Goal: Task Accomplishment & Management: Use online tool/utility

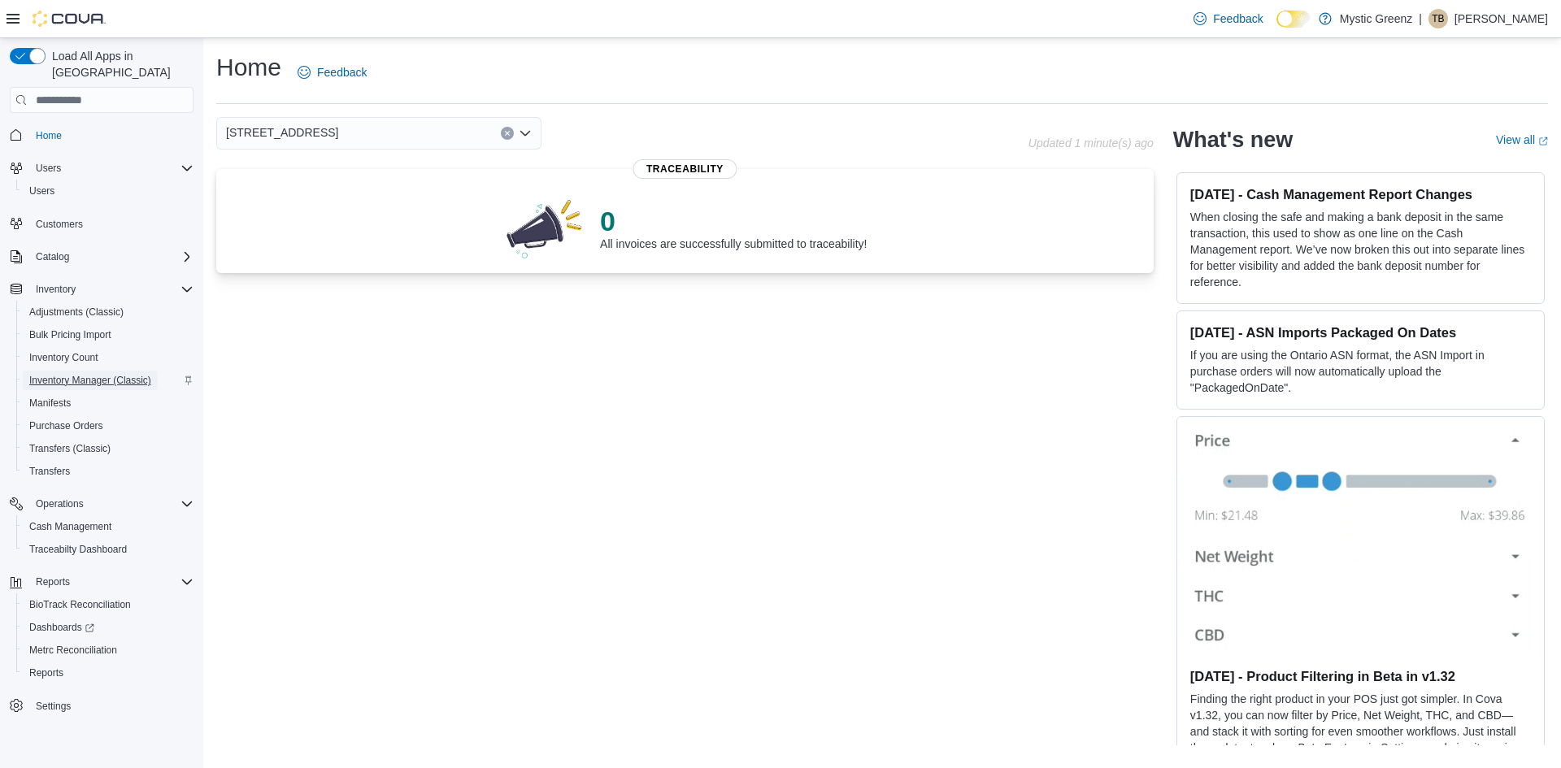
click at [107, 374] on span "Inventory Manager (Classic)" at bounding box center [90, 380] width 122 height 13
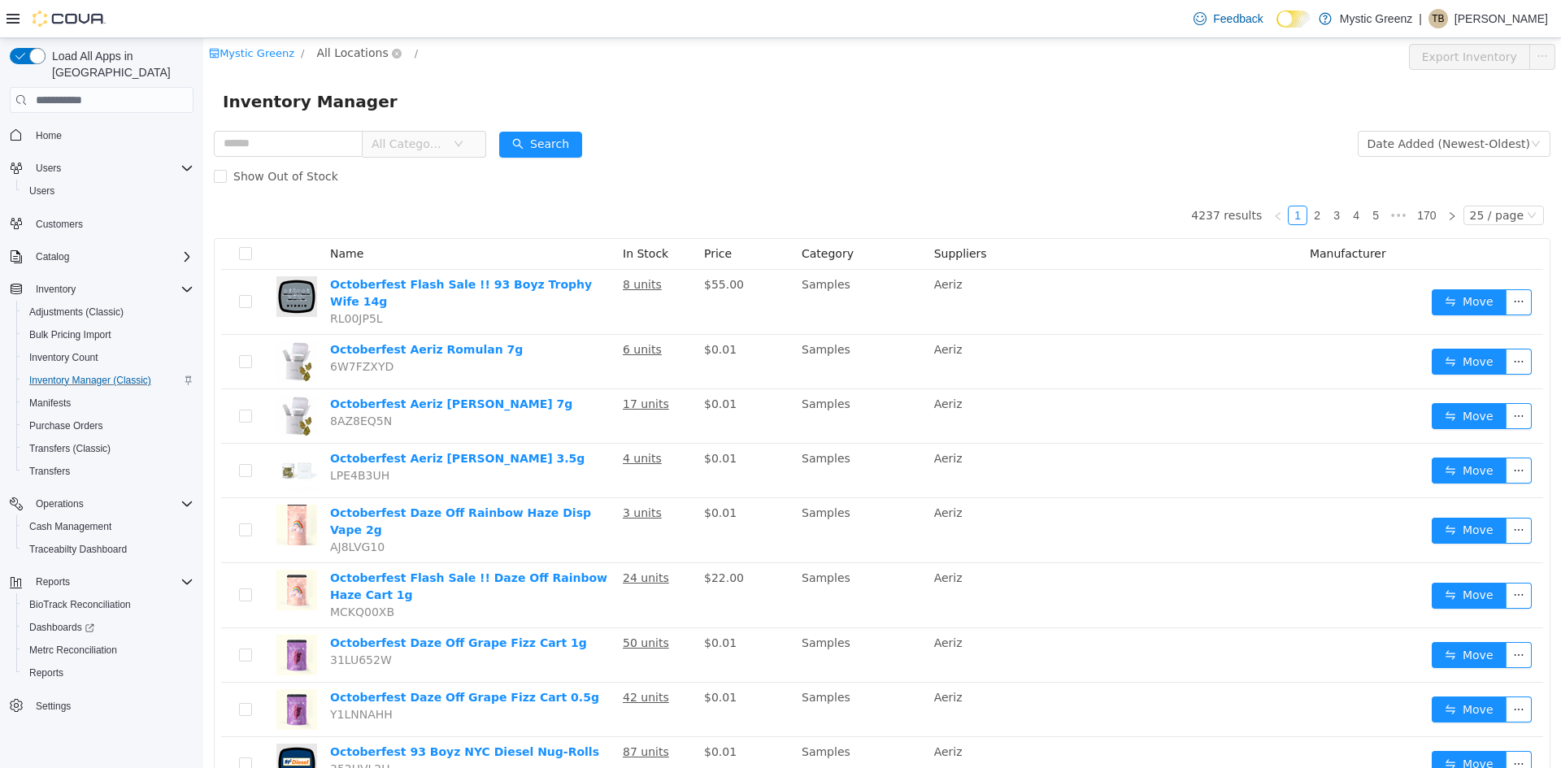
click at [320, 54] on span "All Locations" at bounding box center [352, 53] width 72 height 18
click at [401, 198] on span "[STREET_ADDRESS]" at bounding box center [403, 197] width 113 height 13
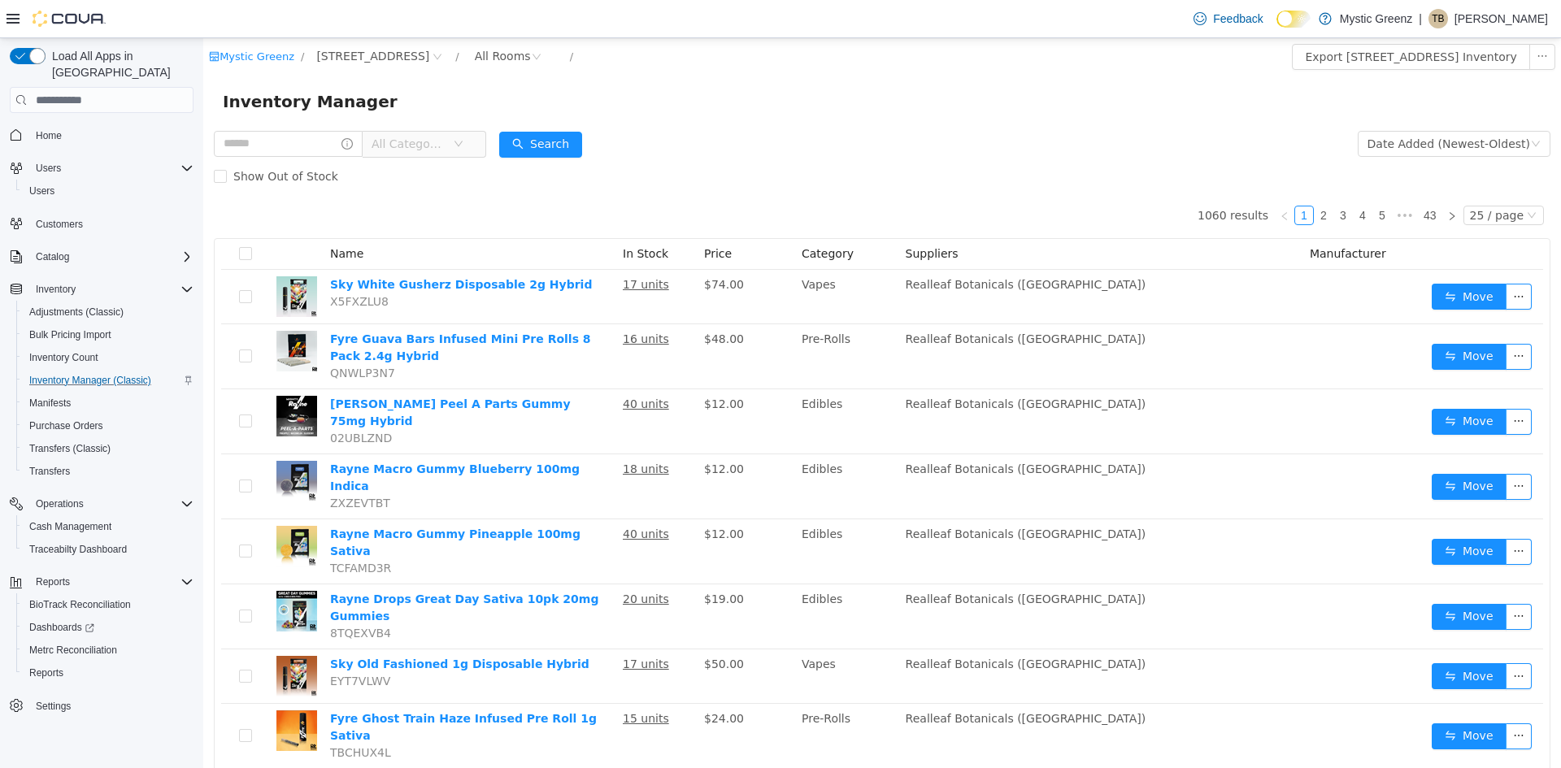
click at [453, 137] on span "All Categories" at bounding box center [412, 144] width 81 height 24
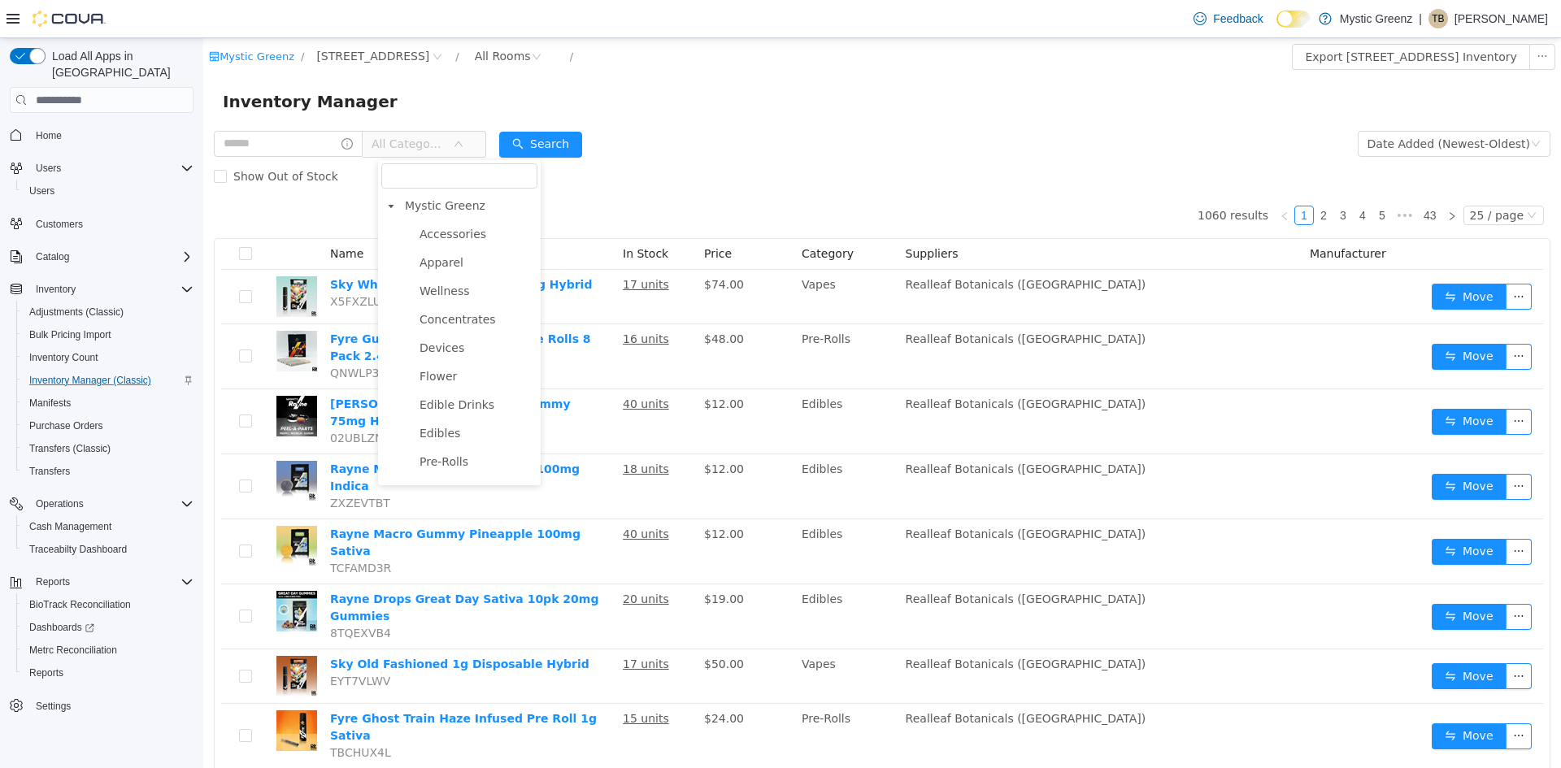
click at [910, 89] on div "Inventory Manager" at bounding box center [882, 102] width 1319 height 26
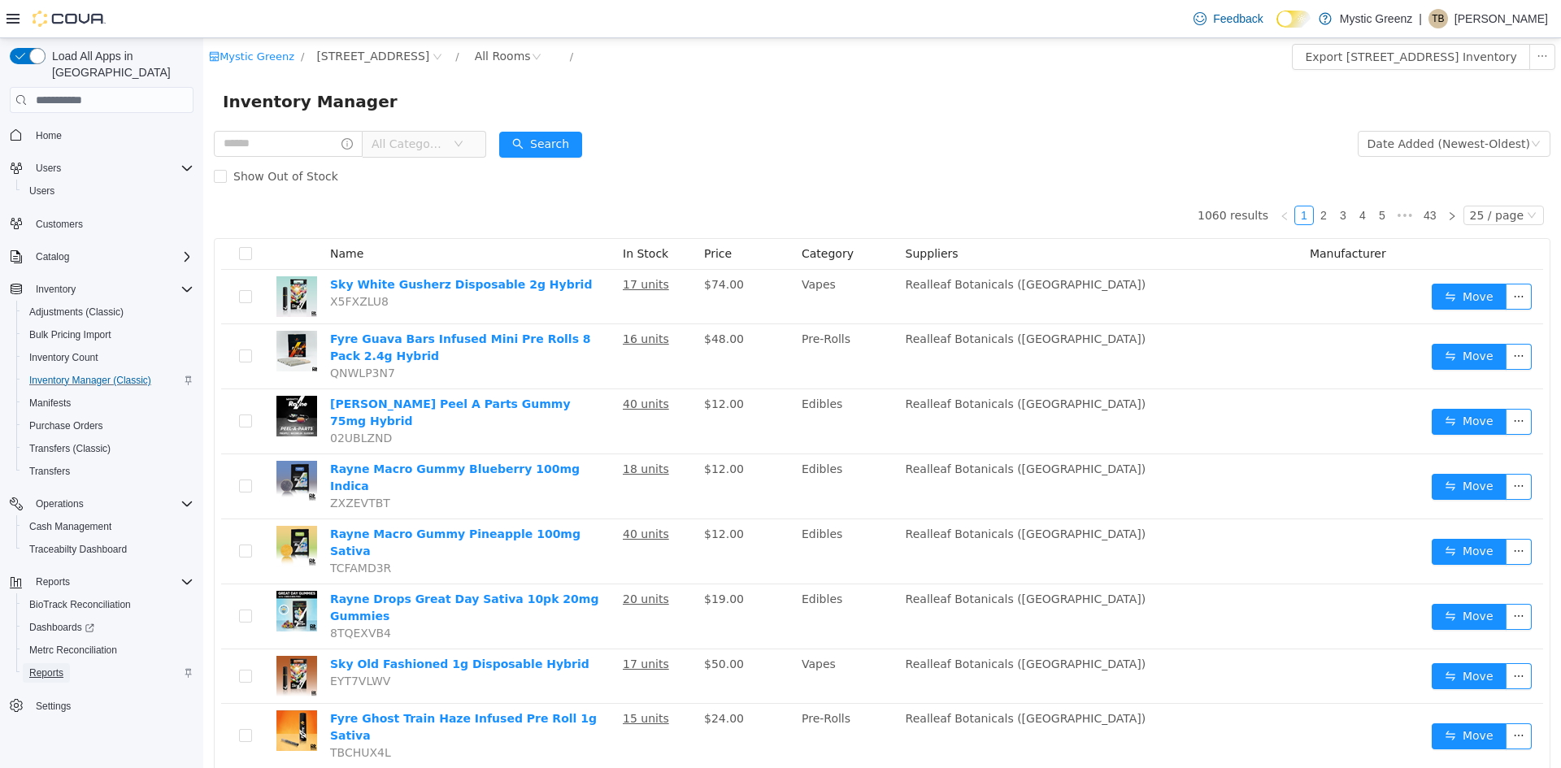
click at [54, 667] on span "Reports" at bounding box center [46, 673] width 34 height 13
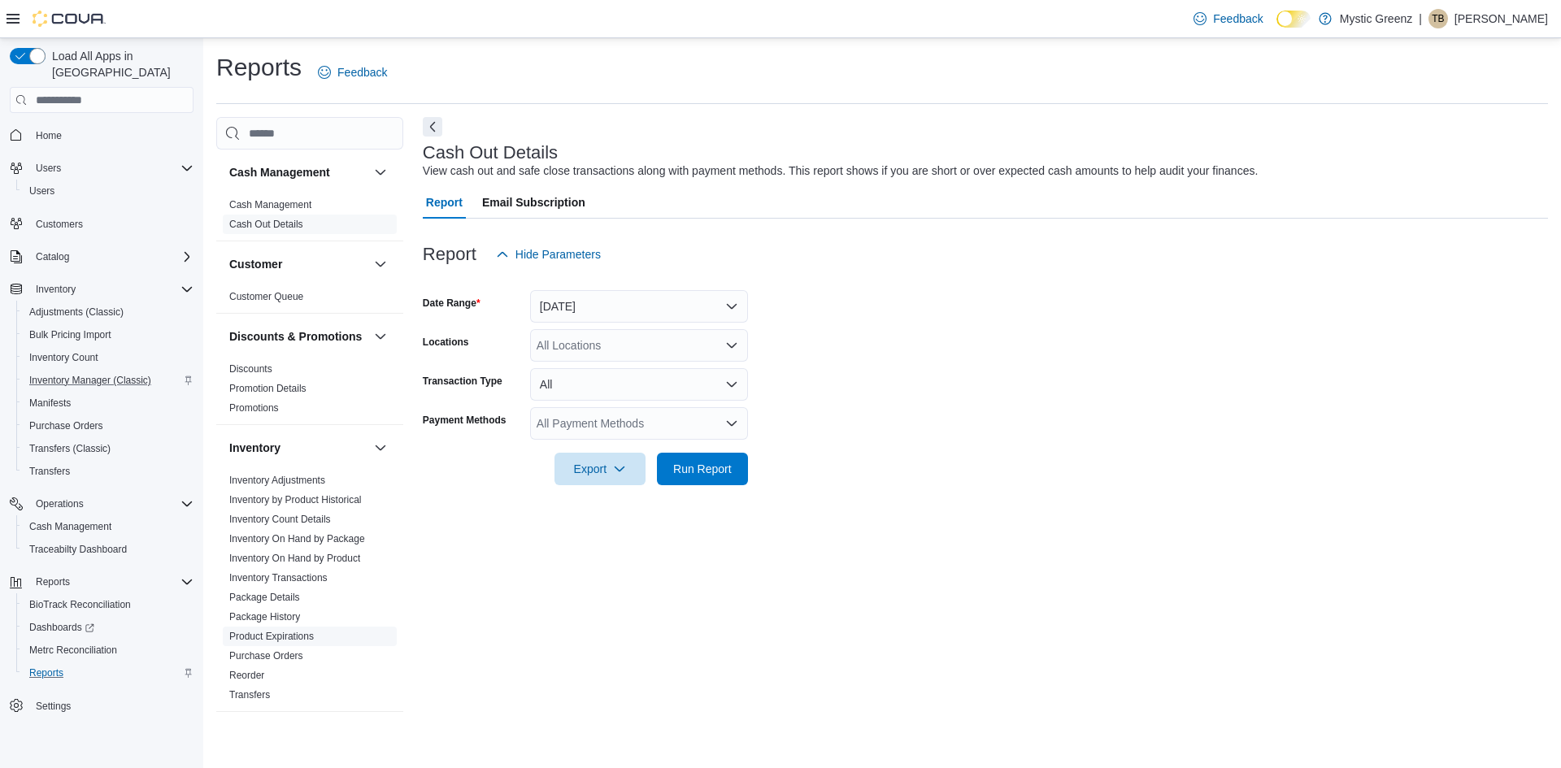
click at [281, 642] on span "Product Expirations" at bounding box center [310, 637] width 174 height 20
click at [280, 642] on link "Product Expirations" at bounding box center [271, 636] width 85 height 11
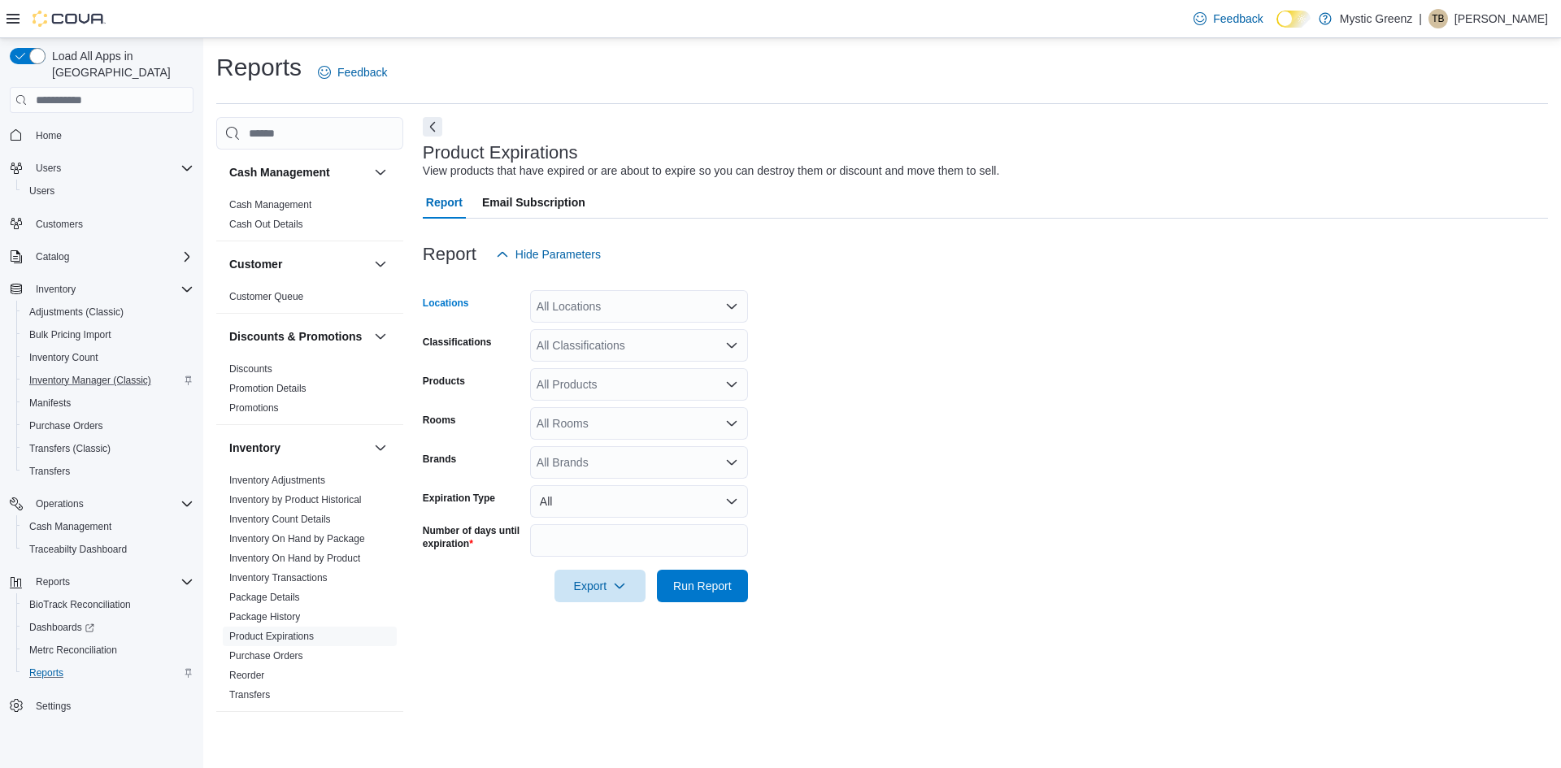
click at [719, 317] on div "All Locations" at bounding box center [639, 306] width 218 height 33
click at [656, 398] on span "[STREET_ADDRESS]" at bounding box center [621, 405] width 112 height 16
click at [1081, 387] on form "Locations [STREET_ADDRESS] Classifications All Classifications Products All Pro…" at bounding box center [985, 437] width 1125 height 332
click at [602, 552] on input "**" at bounding box center [639, 540] width 218 height 33
type input "*"
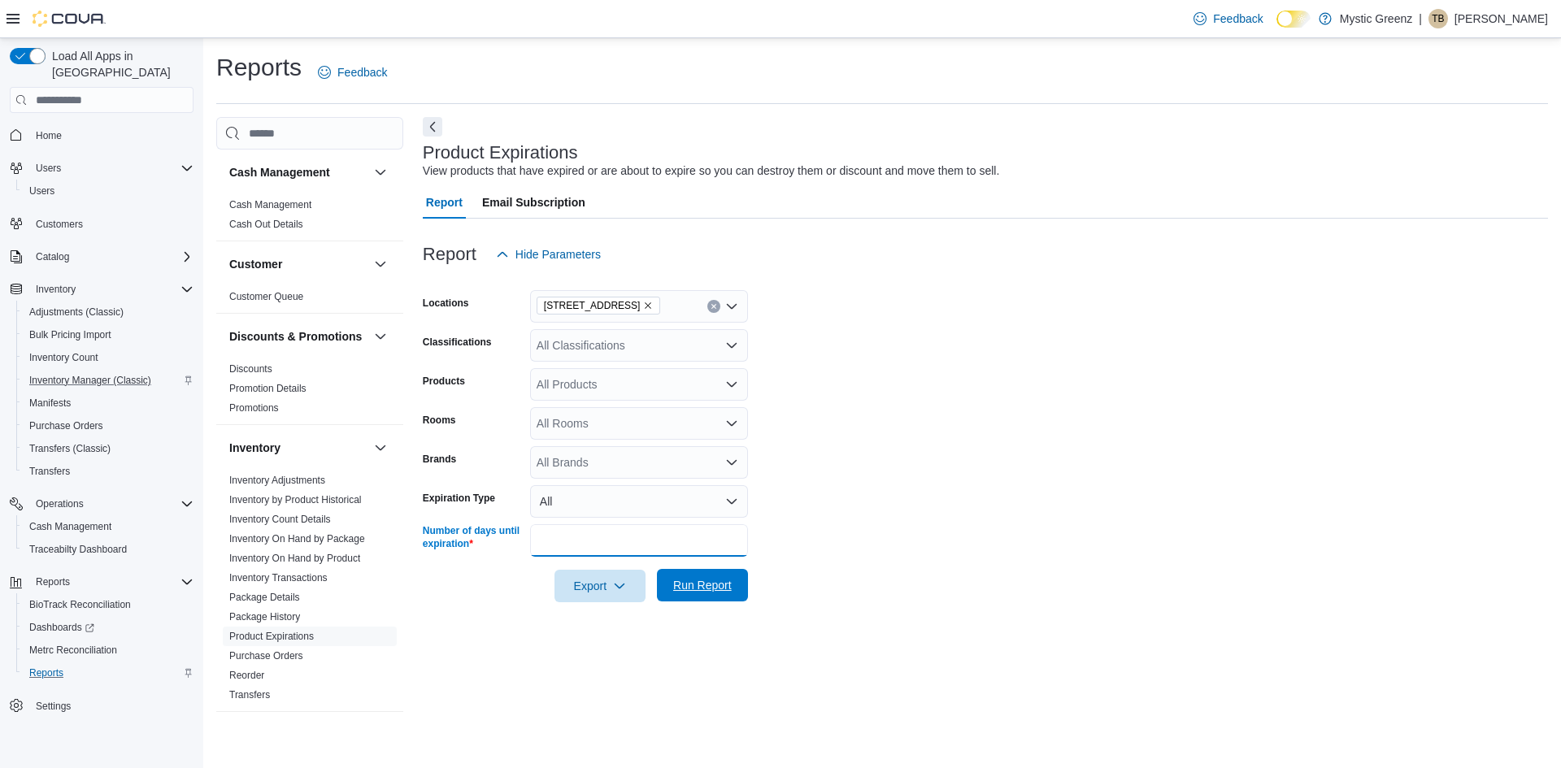
type input "*"
click at [711, 586] on span "Run Report" at bounding box center [702, 585] width 59 height 16
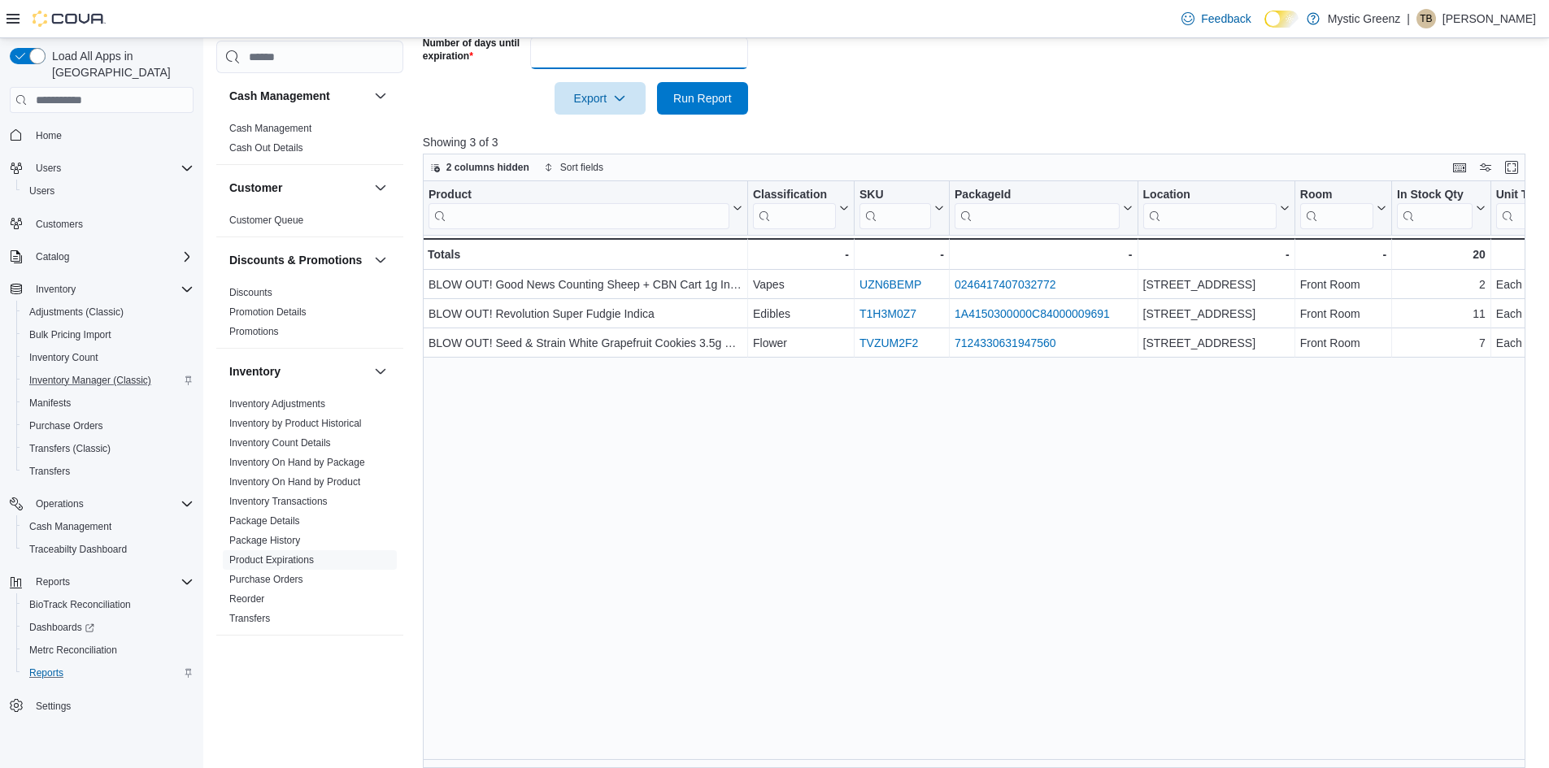
click at [572, 54] on input "*" at bounding box center [639, 53] width 218 height 33
type input "**"
click at [693, 91] on span "Run Report" at bounding box center [702, 97] width 59 height 16
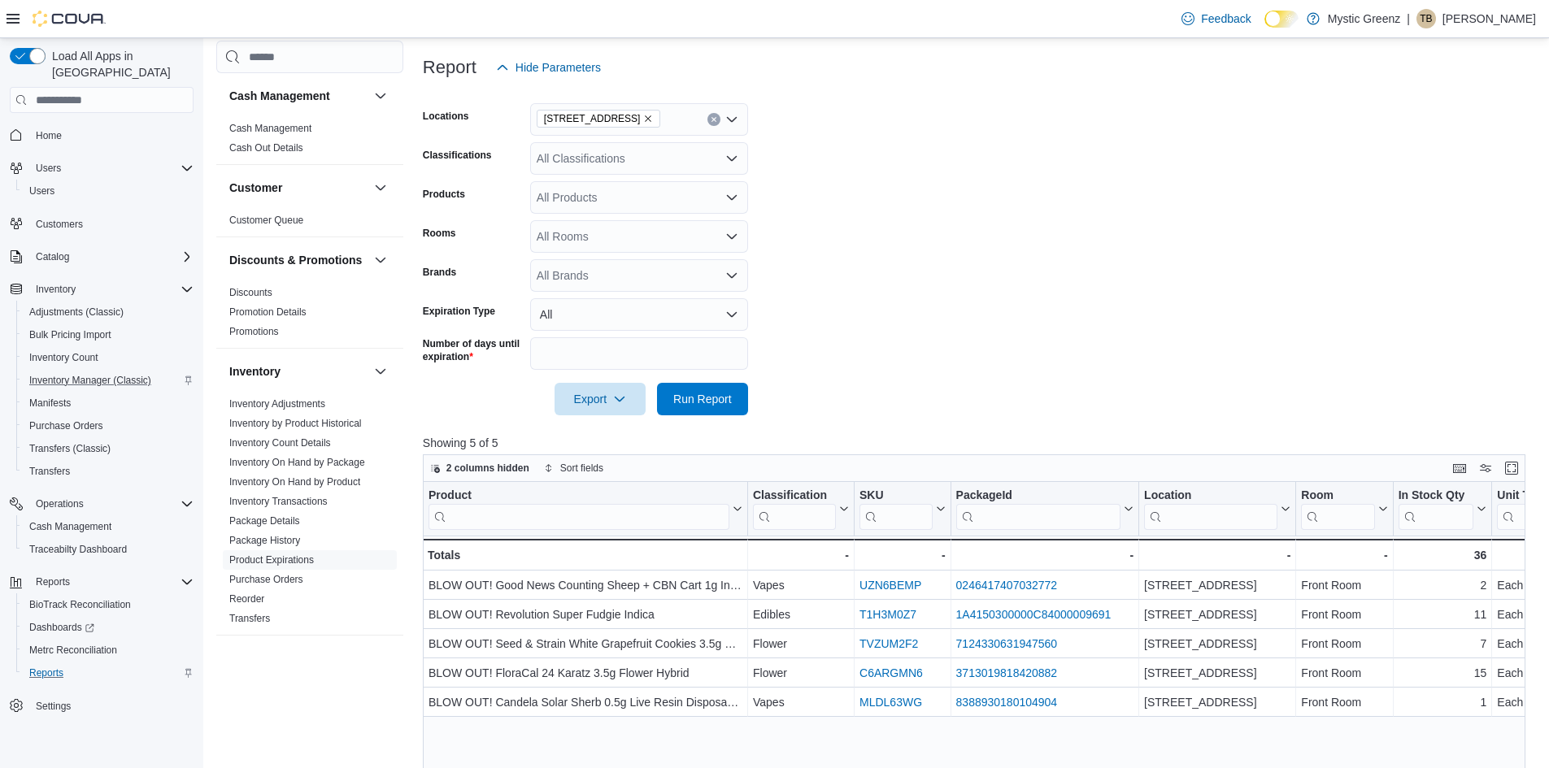
scroll to position [176, 0]
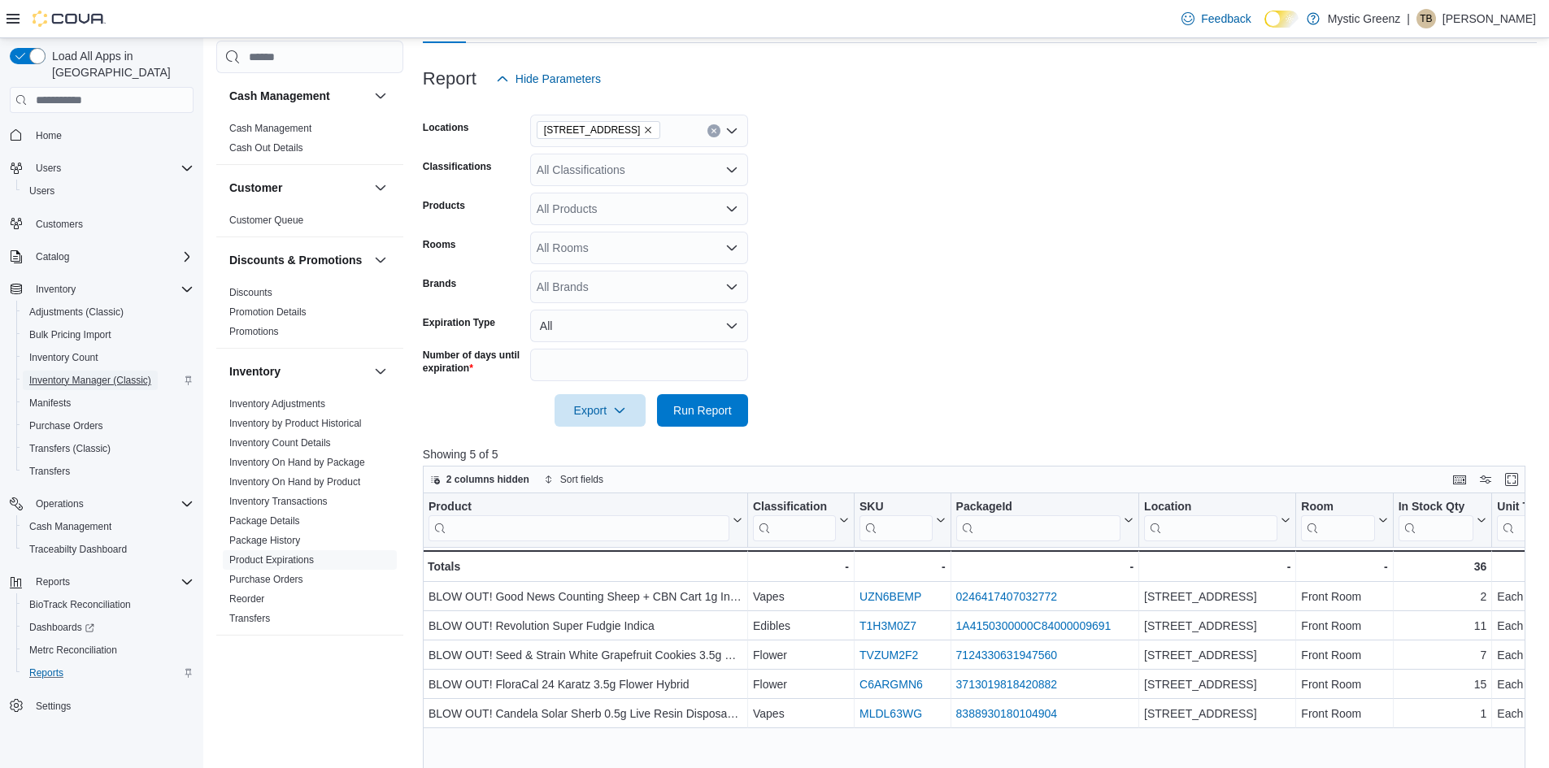
click at [106, 374] on span "Inventory Manager (Classic)" at bounding box center [90, 380] width 122 height 13
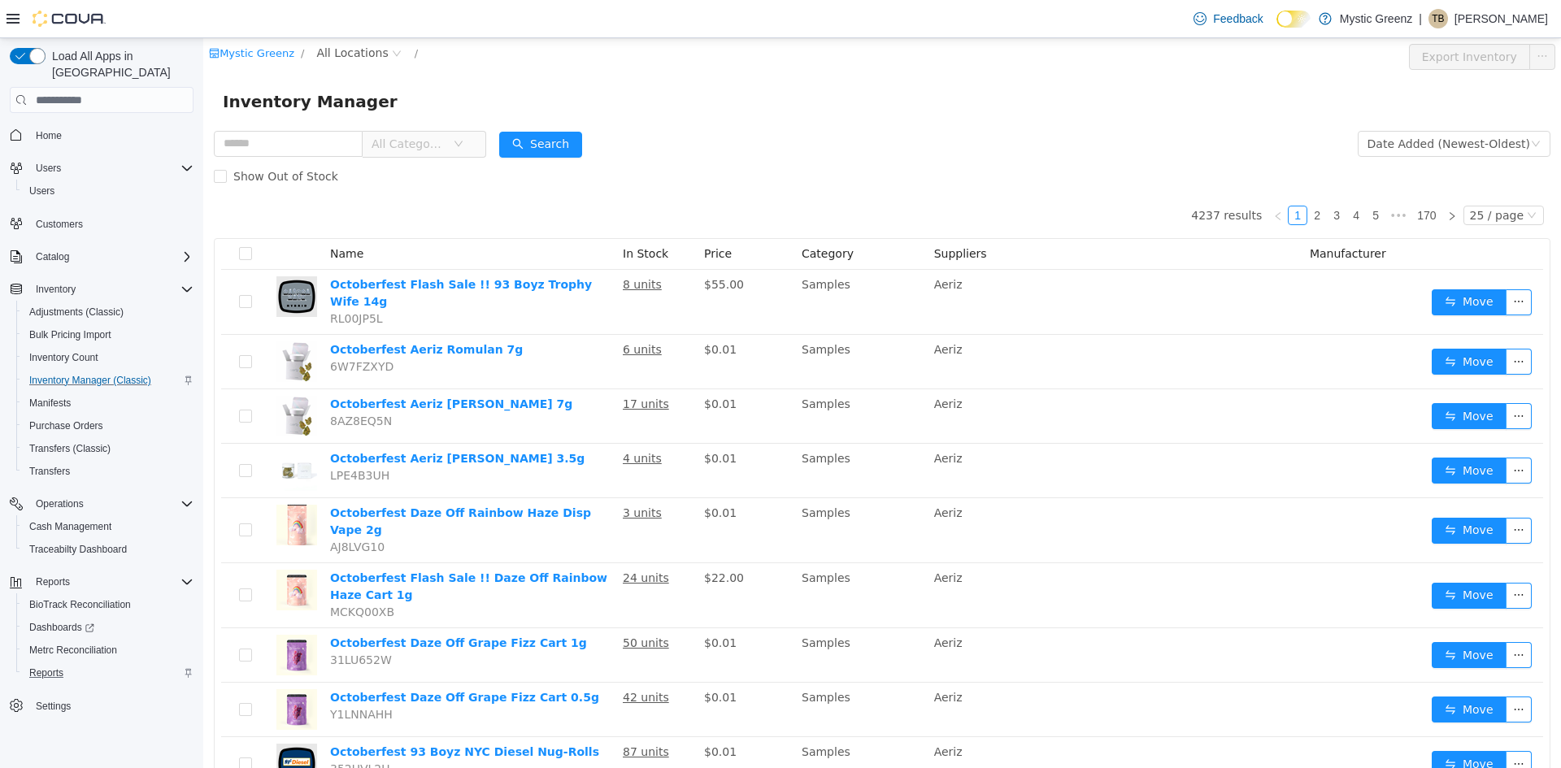
click at [422, 137] on span "All Categories" at bounding box center [409, 144] width 74 height 16
click at [365, 50] on span "All Locations" at bounding box center [352, 53] width 72 height 18
click at [440, 204] on span "[STREET_ADDRESS]" at bounding box center [403, 197] width 113 height 13
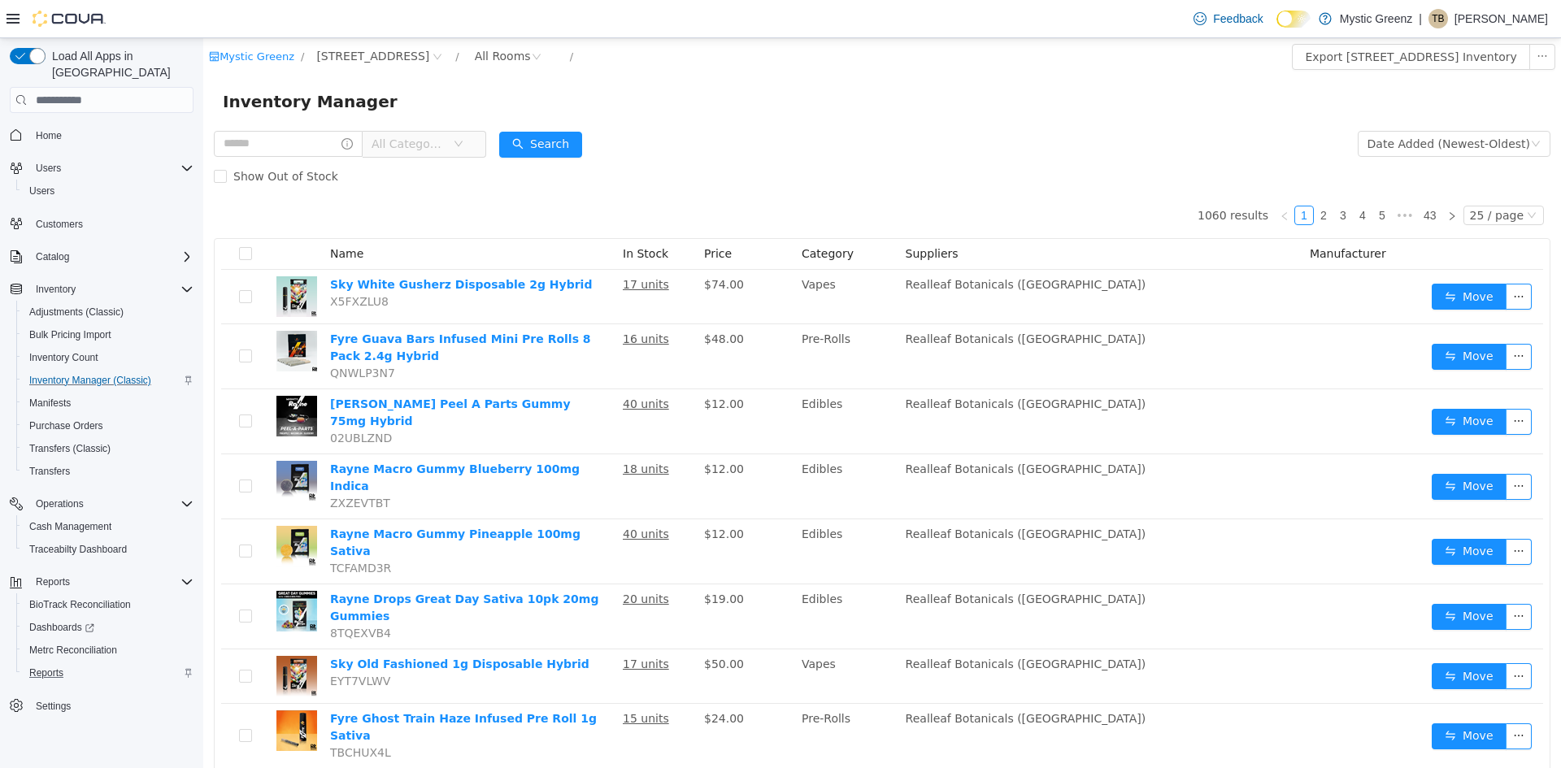
click at [453, 137] on span "All Categories" at bounding box center [412, 144] width 81 height 24
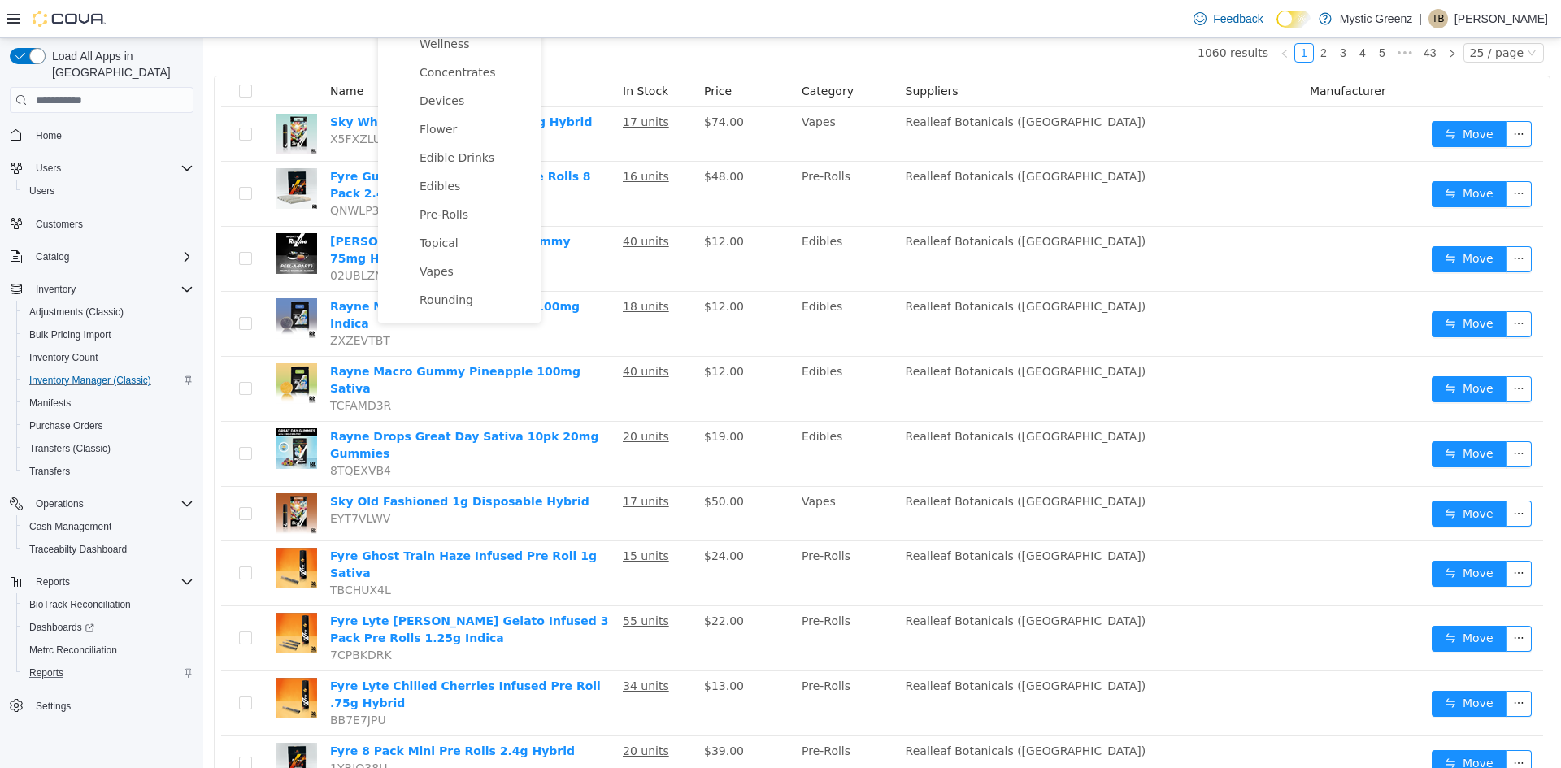
scroll to position [62, 0]
click at [459, 150] on span "Flower" at bounding box center [476, 152] width 122 height 22
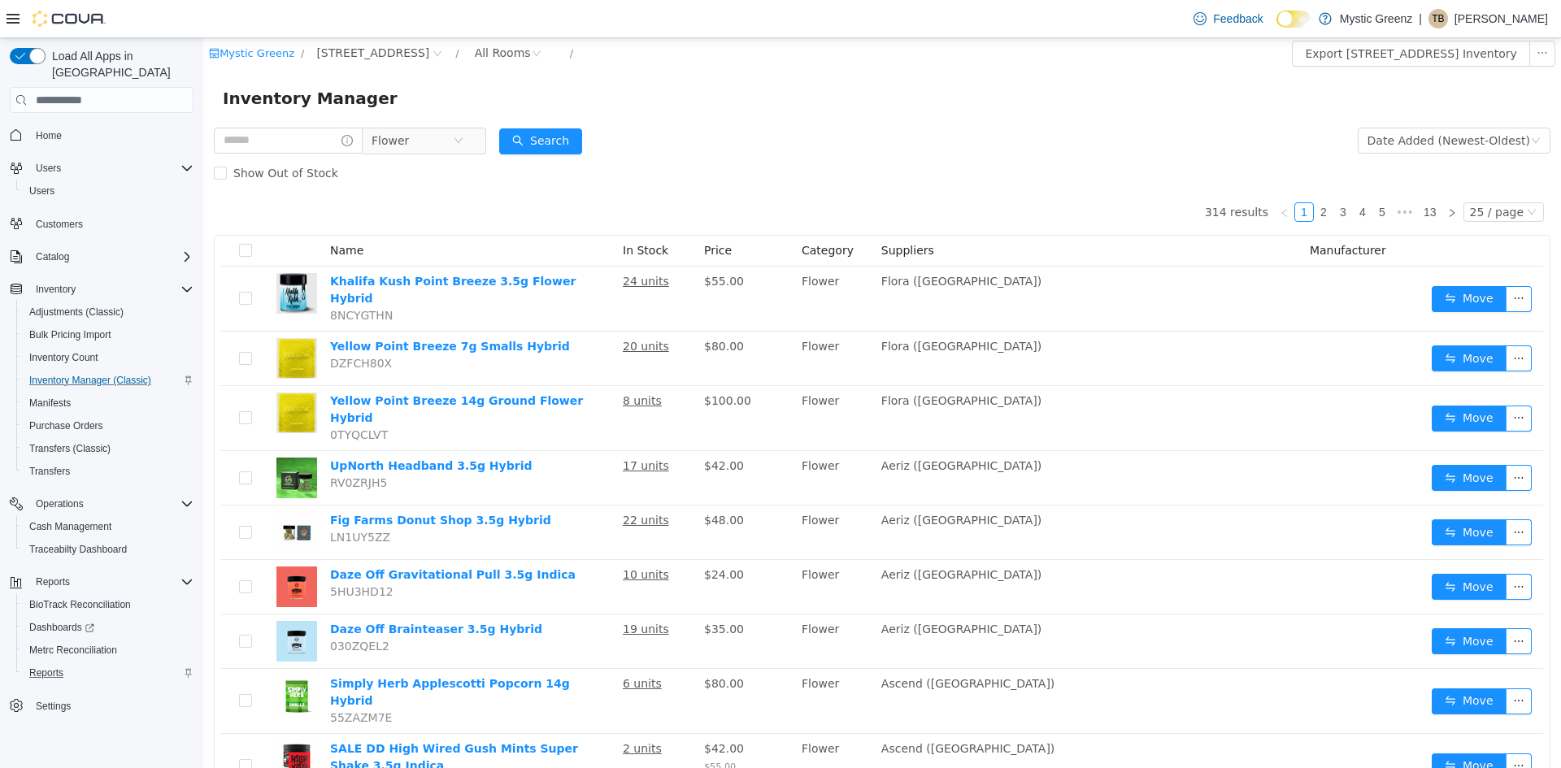
scroll to position [0, 0]
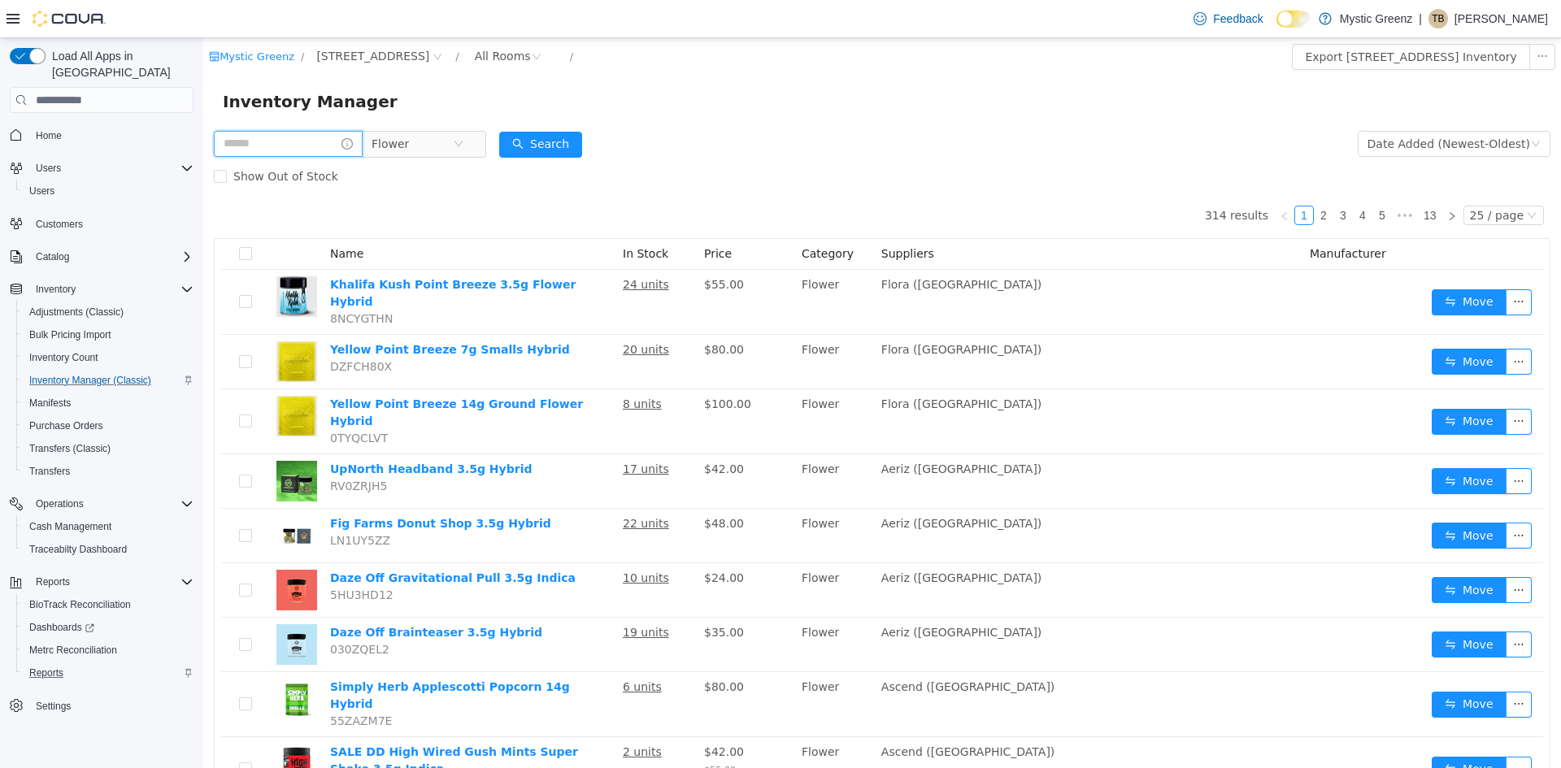
click at [263, 148] on input "text" at bounding box center [288, 144] width 149 height 26
click at [252, 147] on input "**********" at bounding box center [296, 144] width 164 height 26
type input "**********"
click at [557, 149] on button "Search" at bounding box center [556, 145] width 83 height 26
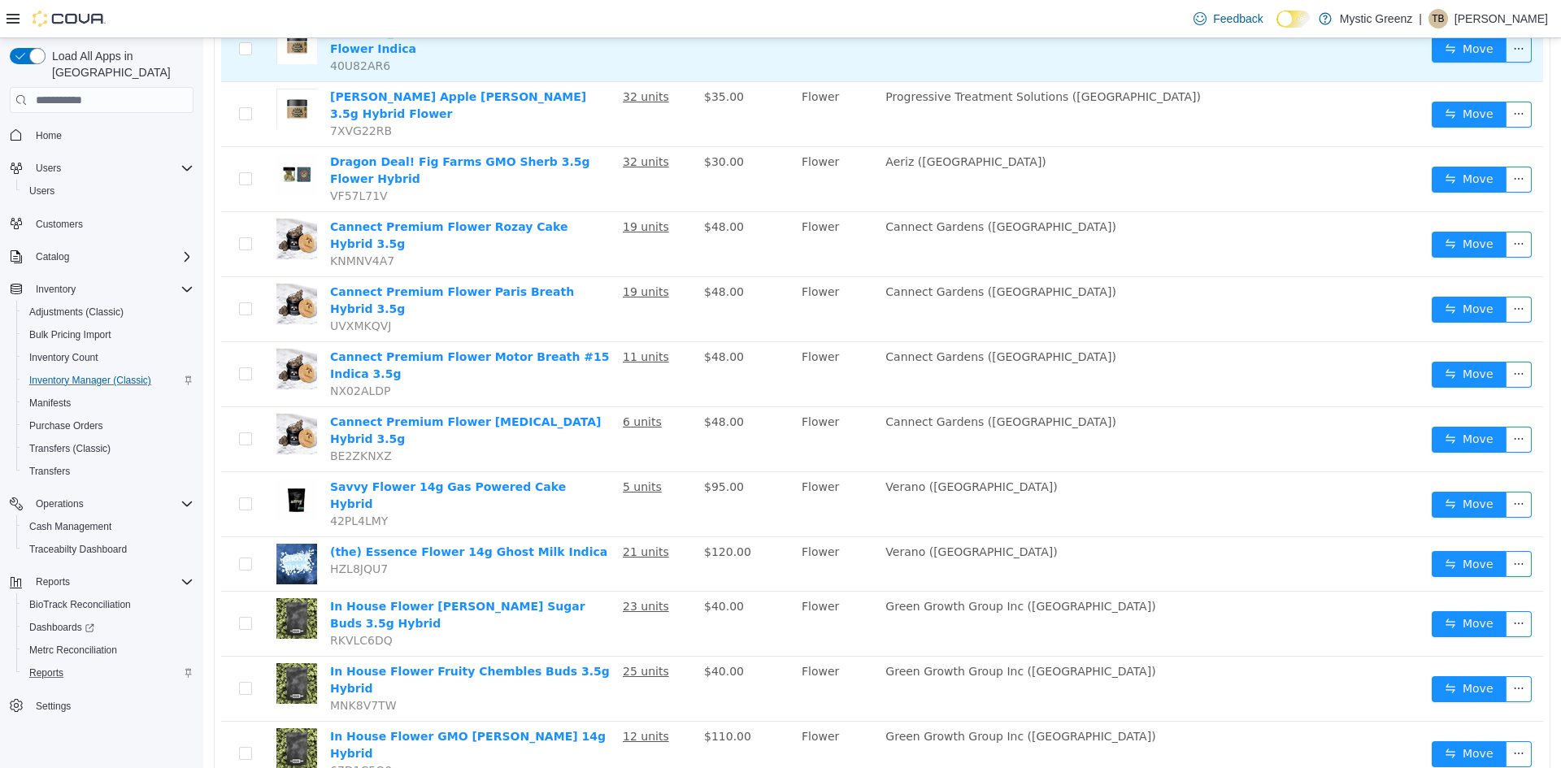
scroll to position [931, 0]
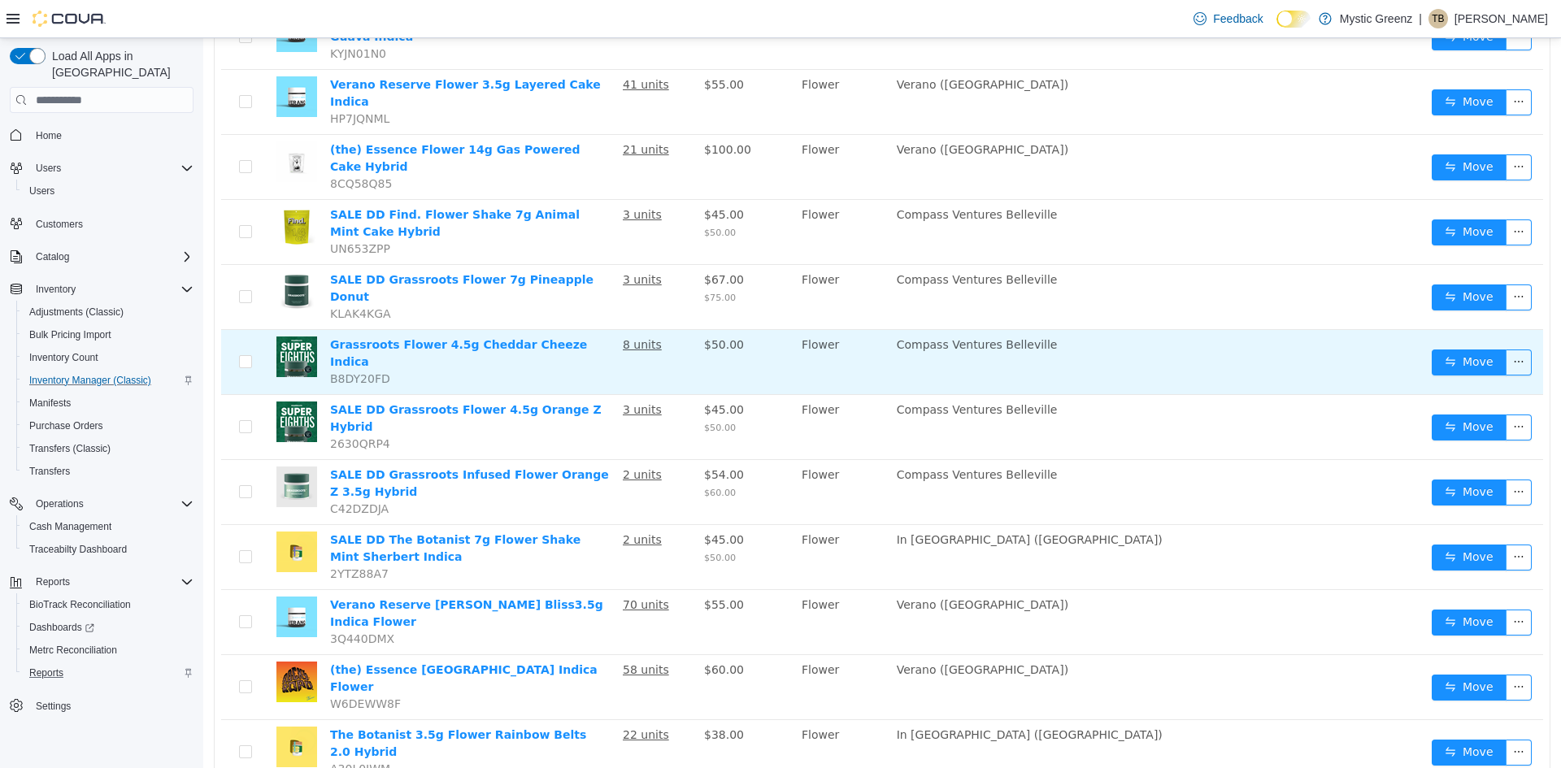
scroll to position [963, 0]
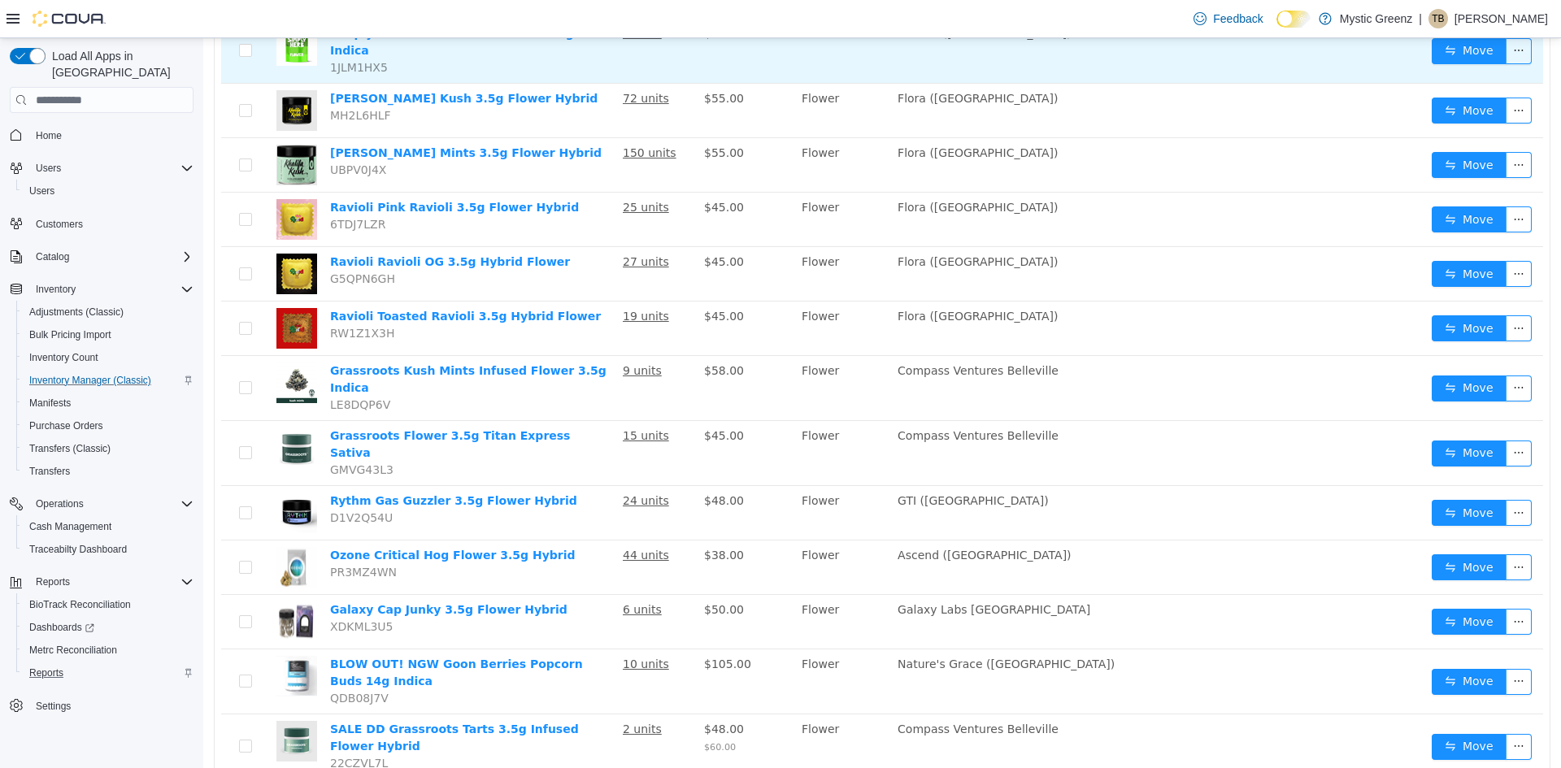
scroll to position [931, 0]
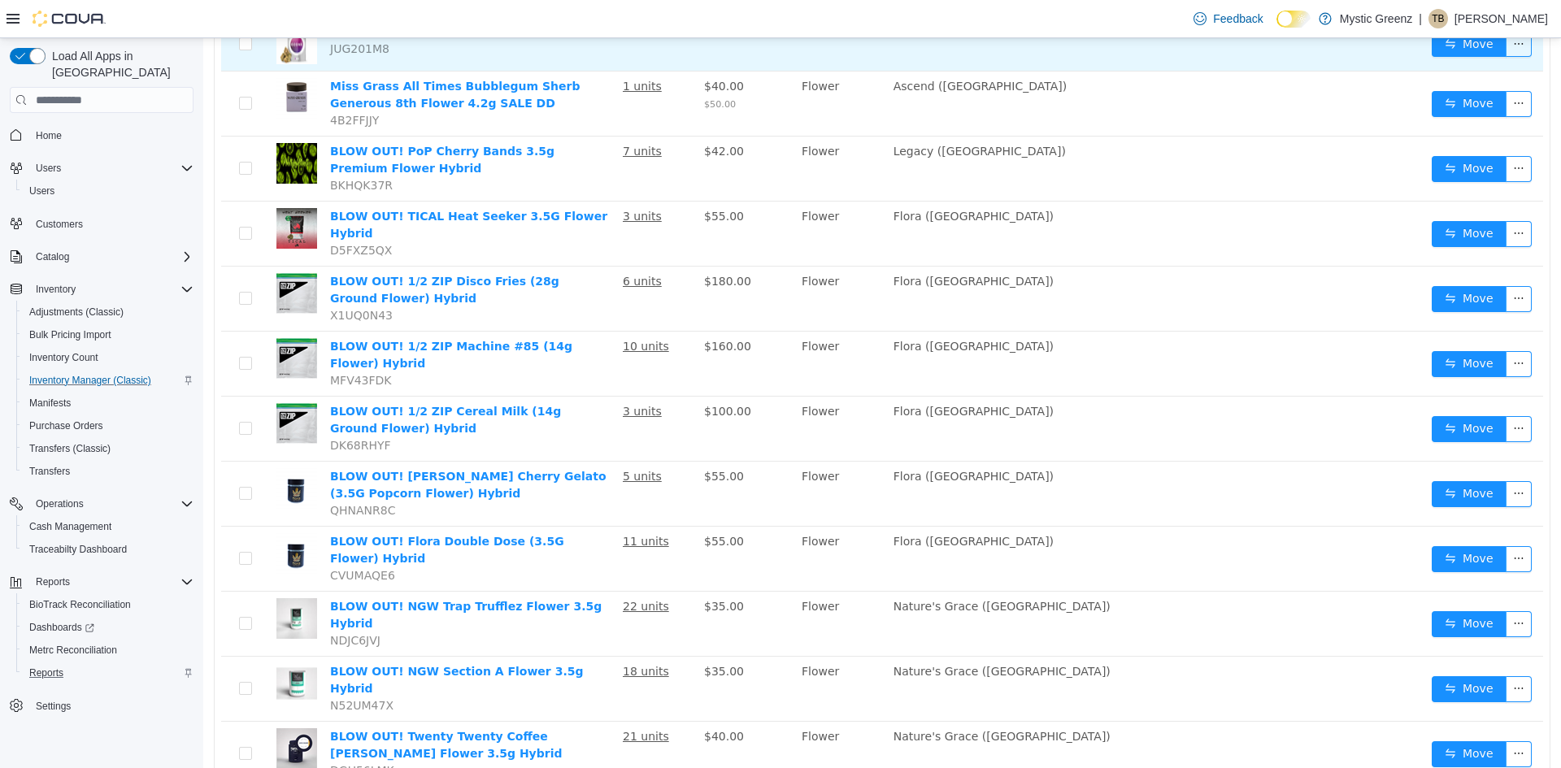
scroll to position [1079, 0]
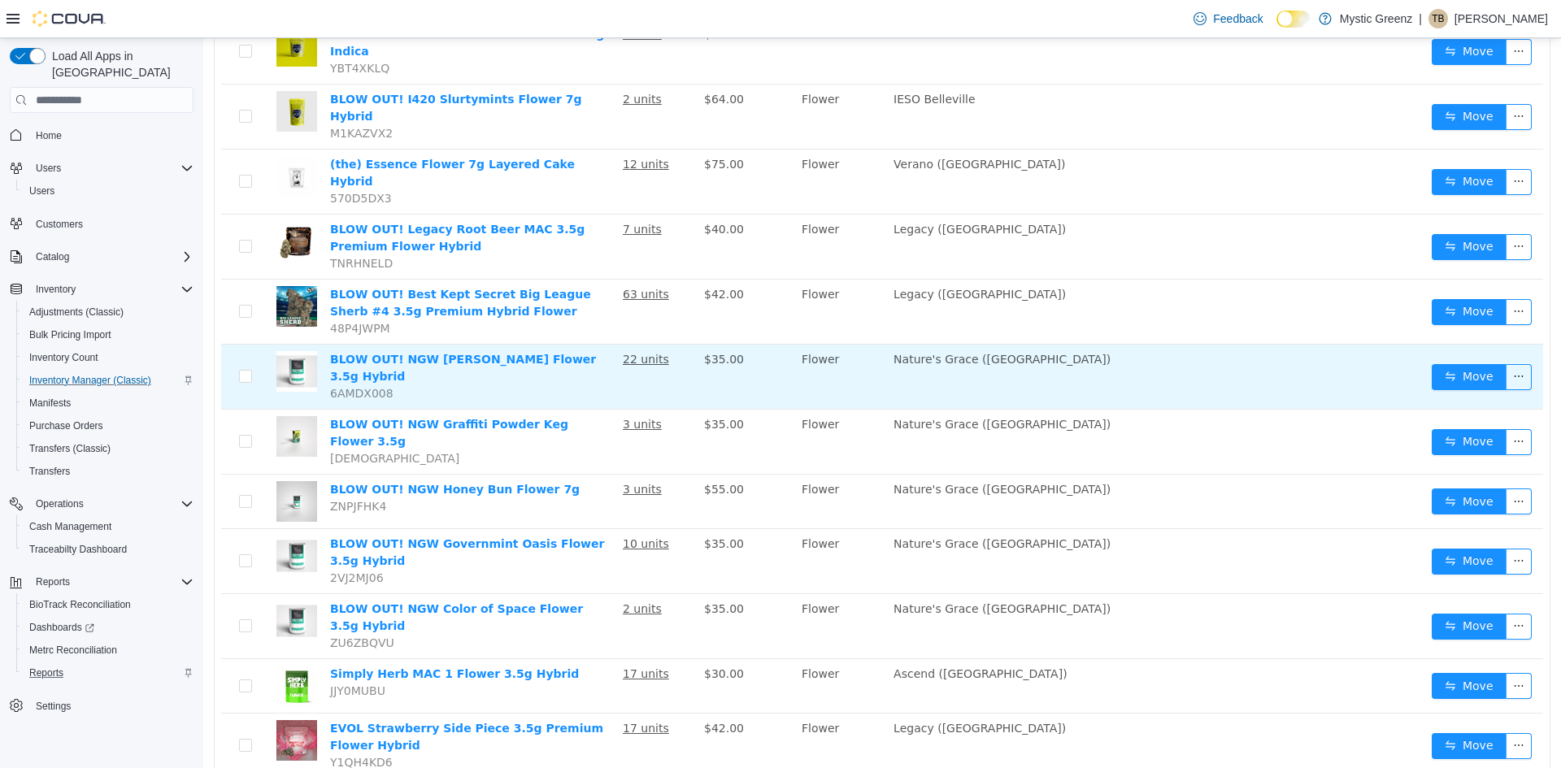
scroll to position [994, 0]
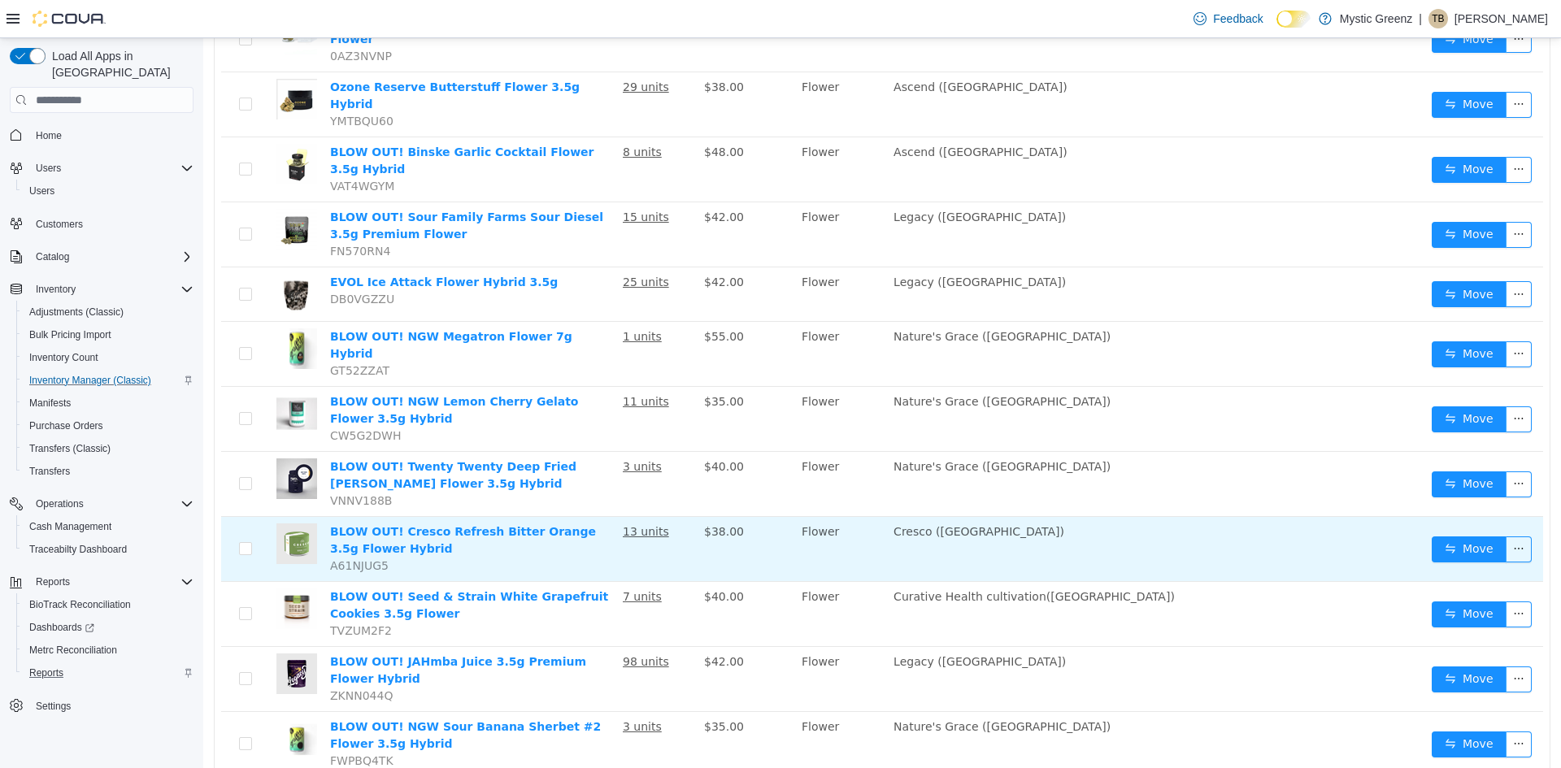
scroll to position [385, 0]
